Goal: Task Accomplishment & Management: Manage account settings

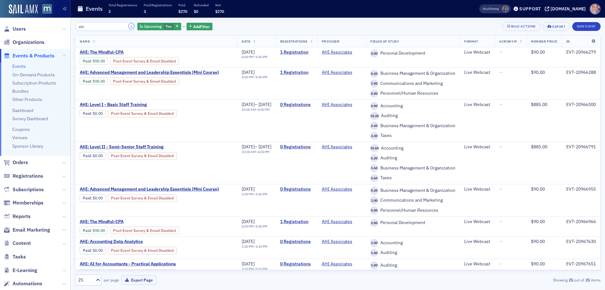
click at [129, 26] on button "×" at bounding box center [132, 26] width 6 height 6
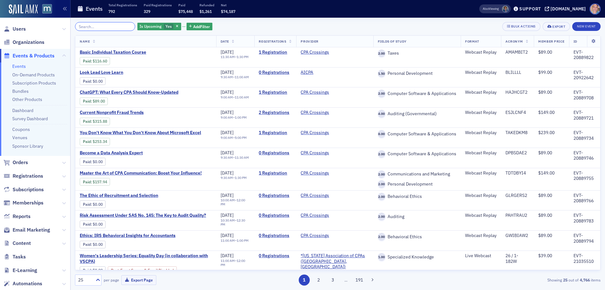
click at [106, 30] on input "search" at bounding box center [105, 26] width 60 height 9
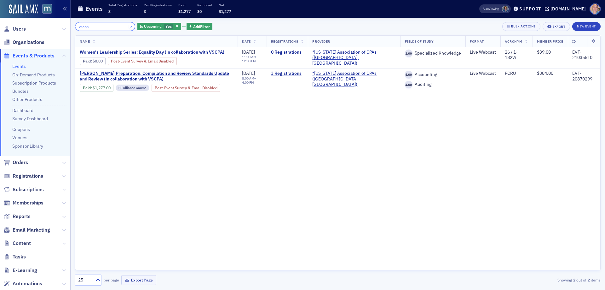
type input "vscpa"
click at [129, 26] on button "×" at bounding box center [132, 26] width 6 height 6
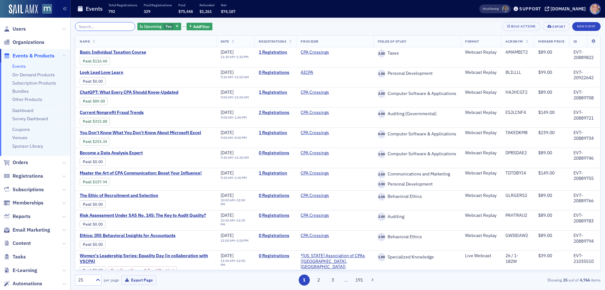
click at [114, 25] on input "search" at bounding box center [105, 26] width 60 height 9
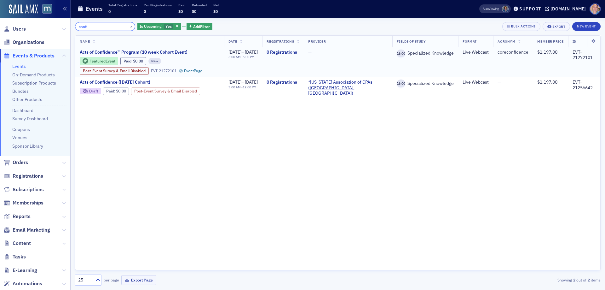
type input "confi"
click at [152, 53] on span "Acts of Confidence™ Program (10 week Cohort Event)" at bounding box center [134, 52] width 108 height 6
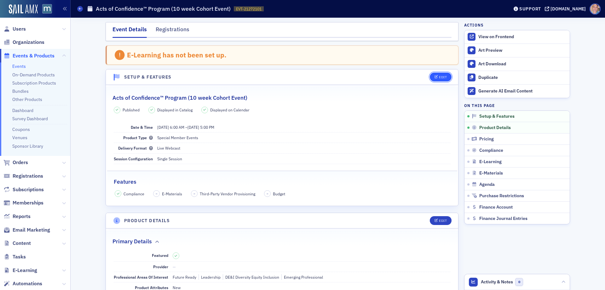
click at [440, 77] on div "Edit" at bounding box center [443, 76] width 8 height 3
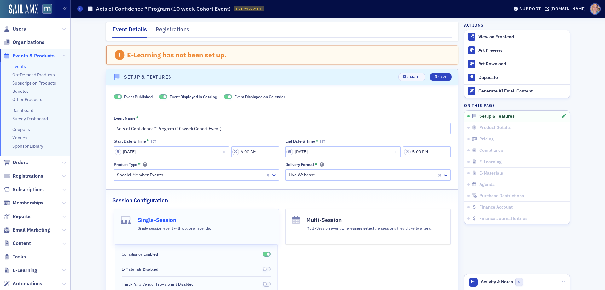
scroll to position [32, 0]
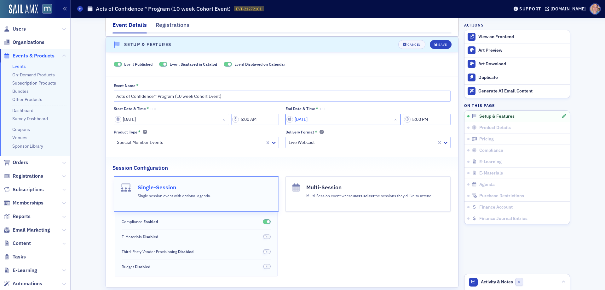
click at [300, 121] on input "[DATE]" at bounding box center [343, 119] width 115 height 11
select select "11"
select select "2025"
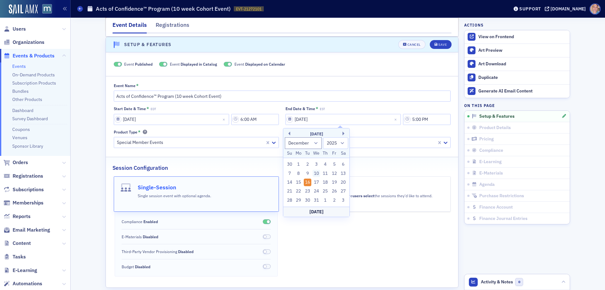
click at [318, 173] on div "10" at bounding box center [317, 174] width 8 height 8
type input "[DATE]"
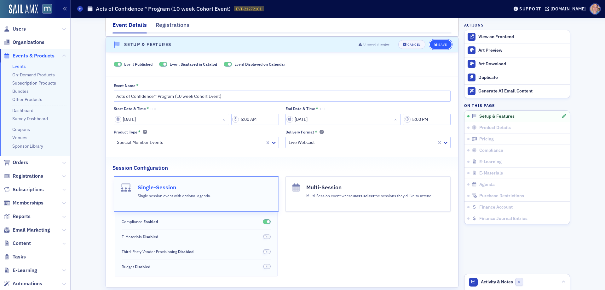
click at [438, 45] on div "Save" at bounding box center [442, 44] width 9 height 3
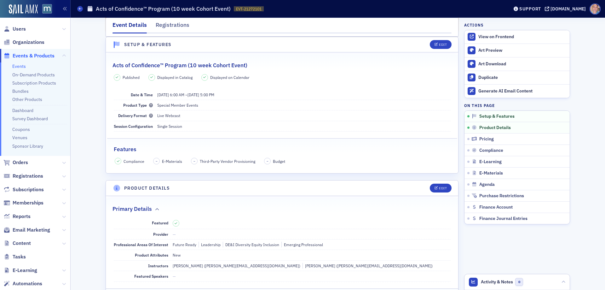
click at [14, 66] on link "Events" at bounding box center [19, 66] width 14 height 6
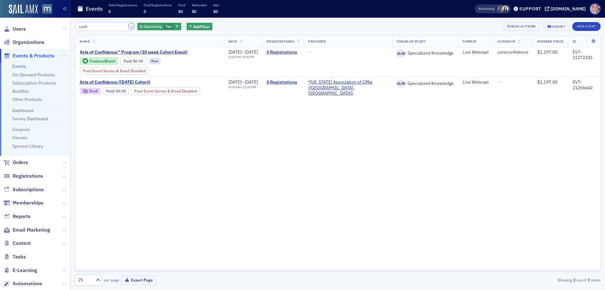
click at [129, 26] on button "×" at bounding box center [132, 26] width 6 height 6
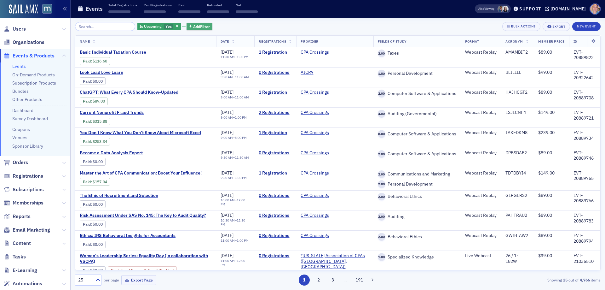
click at [200, 26] on span "Add Filter" at bounding box center [201, 27] width 17 height 6
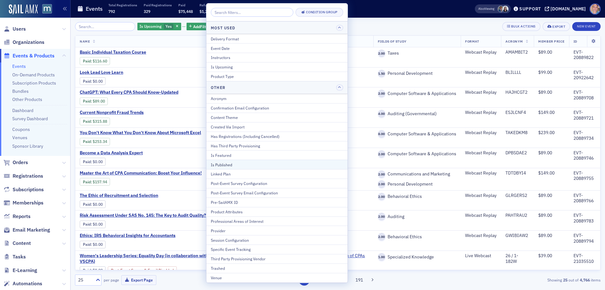
click at [222, 165] on div "Is Published" at bounding box center [277, 165] width 132 height 6
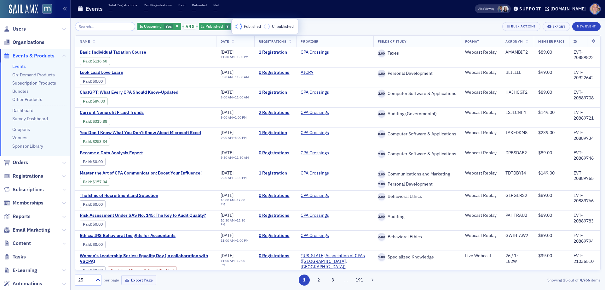
click at [238, 27] on input "Published" at bounding box center [239, 27] width 6 height 6
